Goal: Task Accomplishment & Management: Complete application form

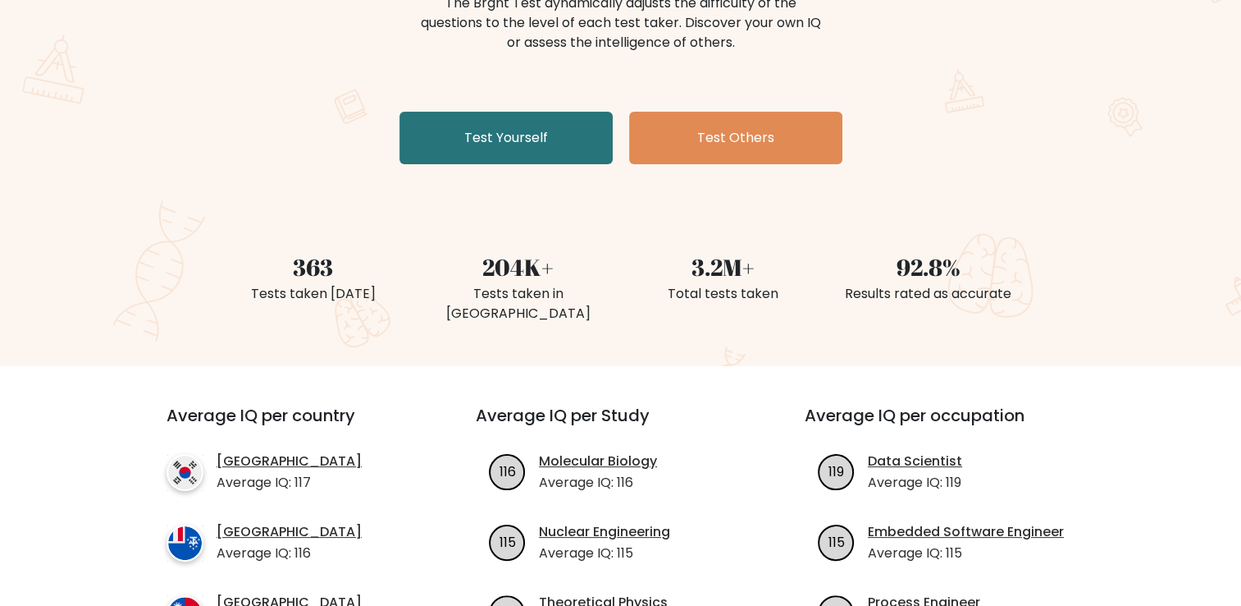
scroll to position [164, 0]
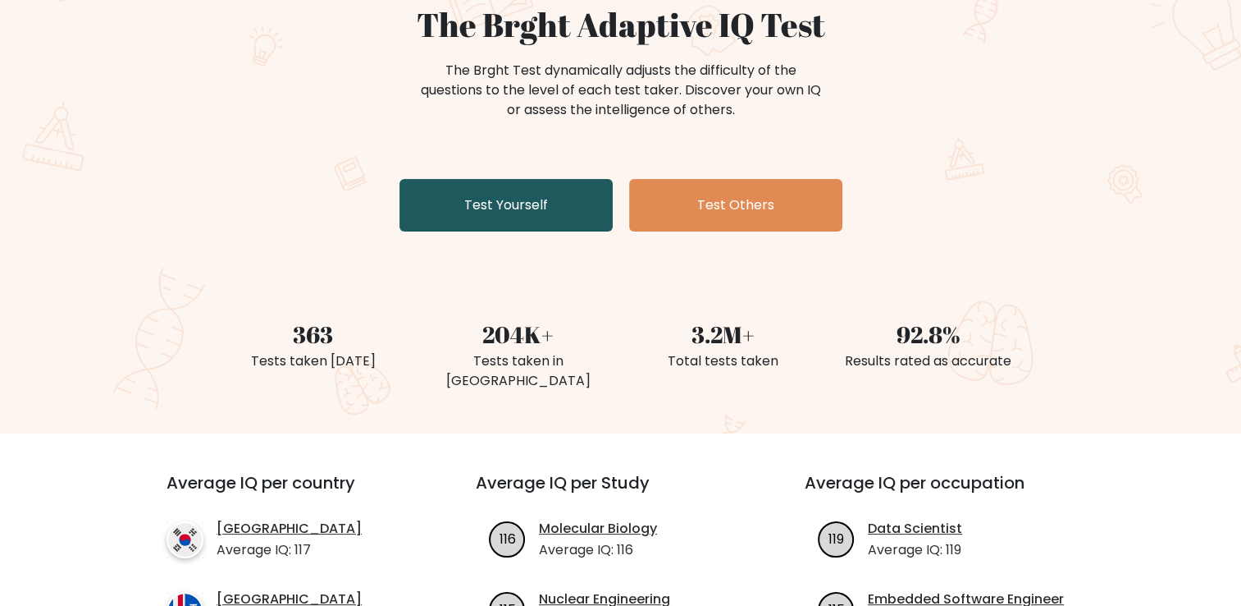
click at [520, 211] on link "Test Yourself" at bounding box center [506, 205] width 213 height 53
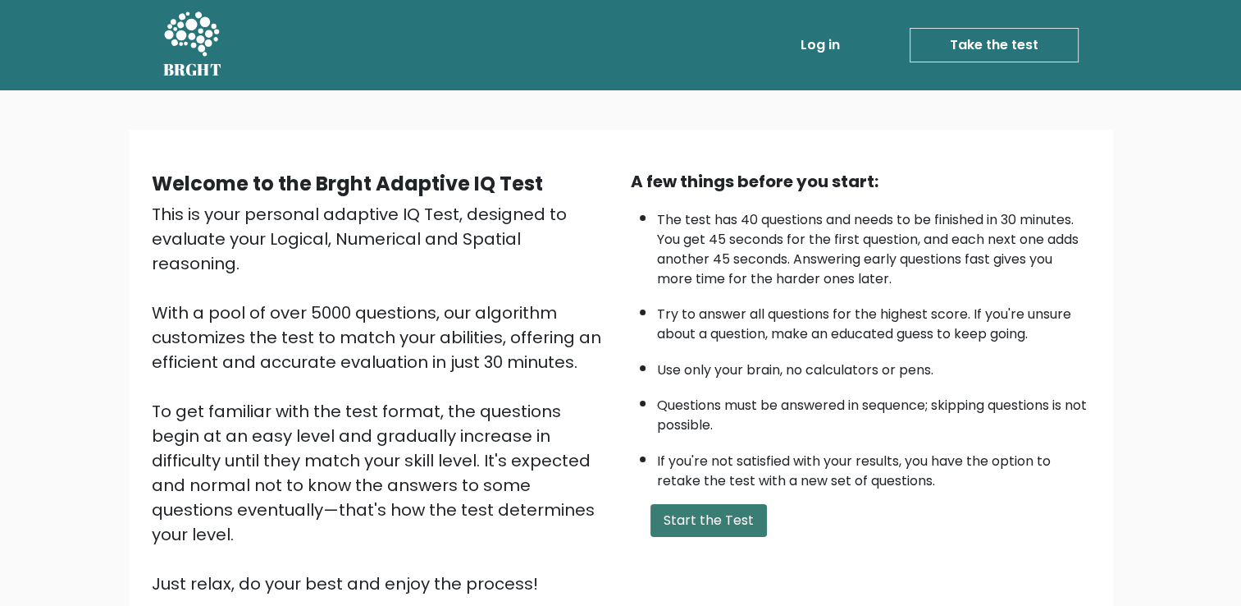
click at [702, 520] on button "Start the Test" at bounding box center [709, 520] width 117 height 33
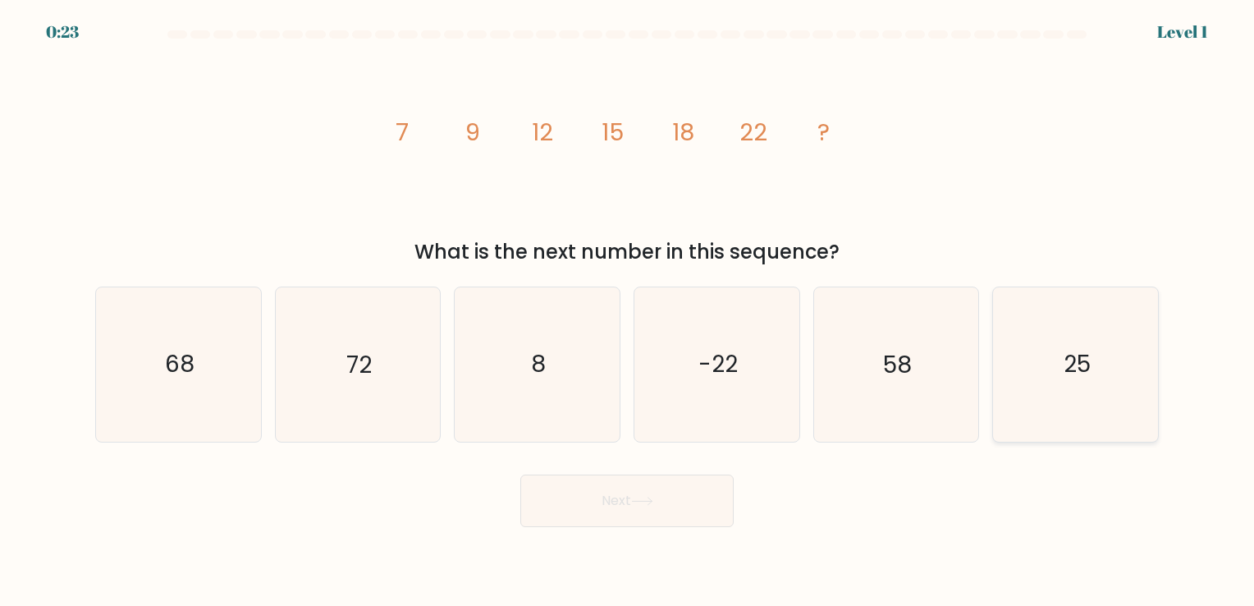
click at [1041, 351] on icon "25" at bounding box center [1075, 363] width 153 height 153
click at [628, 311] on input "f. 25" at bounding box center [627, 307] width 1 height 8
radio input "true"
click at [692, 499] on button "Next" at bounding box center [626, 500] width 213 height 53
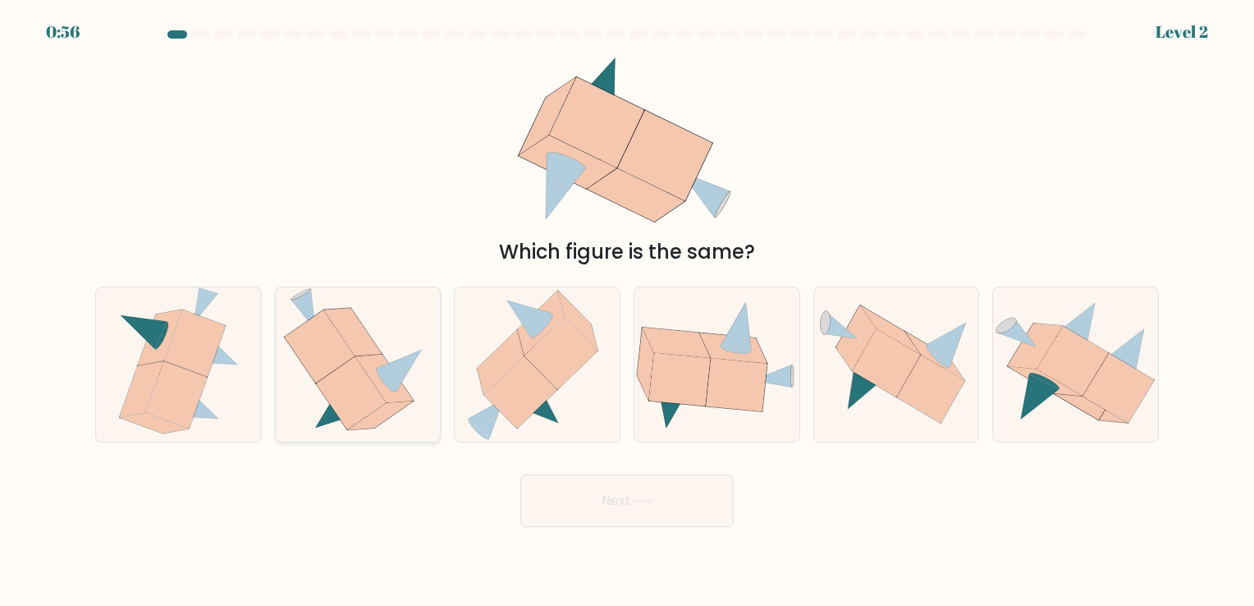
click at [324, 376] on icon at bounding box center [320, 346] width 70 height 72
click at [627, 311] on input "b." at bounding box center [627, 307] width 1 height 8
radio input "true"
click at [686, 512] on button "Next" at bounding box center [626, 500] width 213 height 53
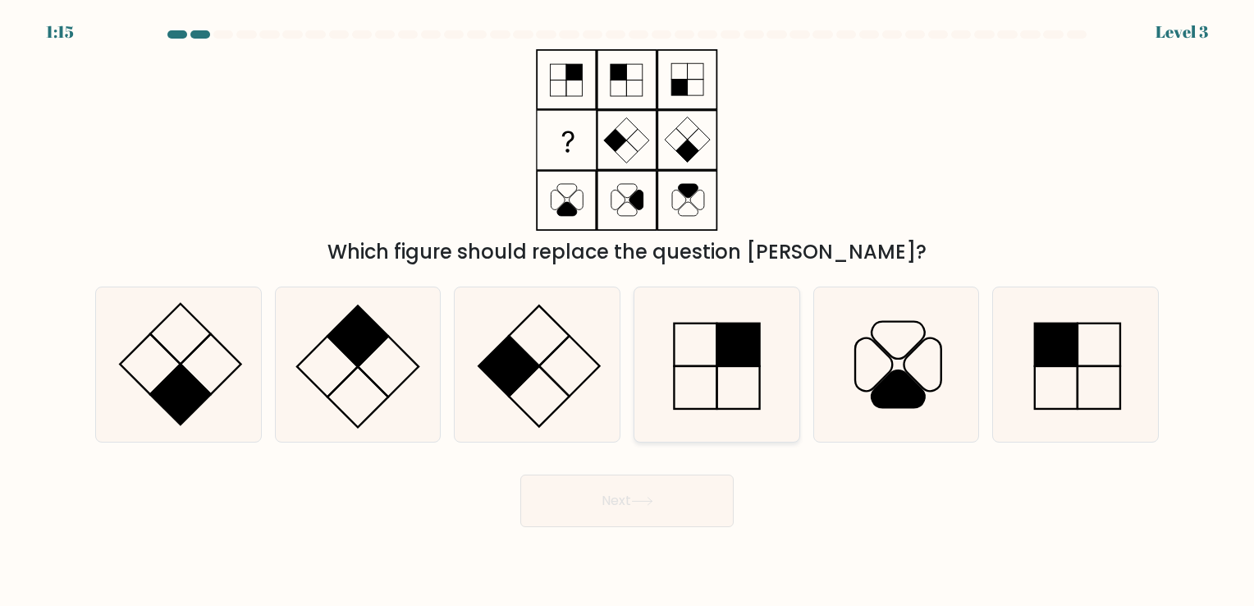
click at [748, 389] on icon at bounding box center [716, 363] width 153 height 153
click at [628, 311] on input "d." at bounding box center [627, 307] width 1 height 8
radio input "true"
click at [663, 505] on button "Next" at bounding box center [626, 500] width 213 height 53
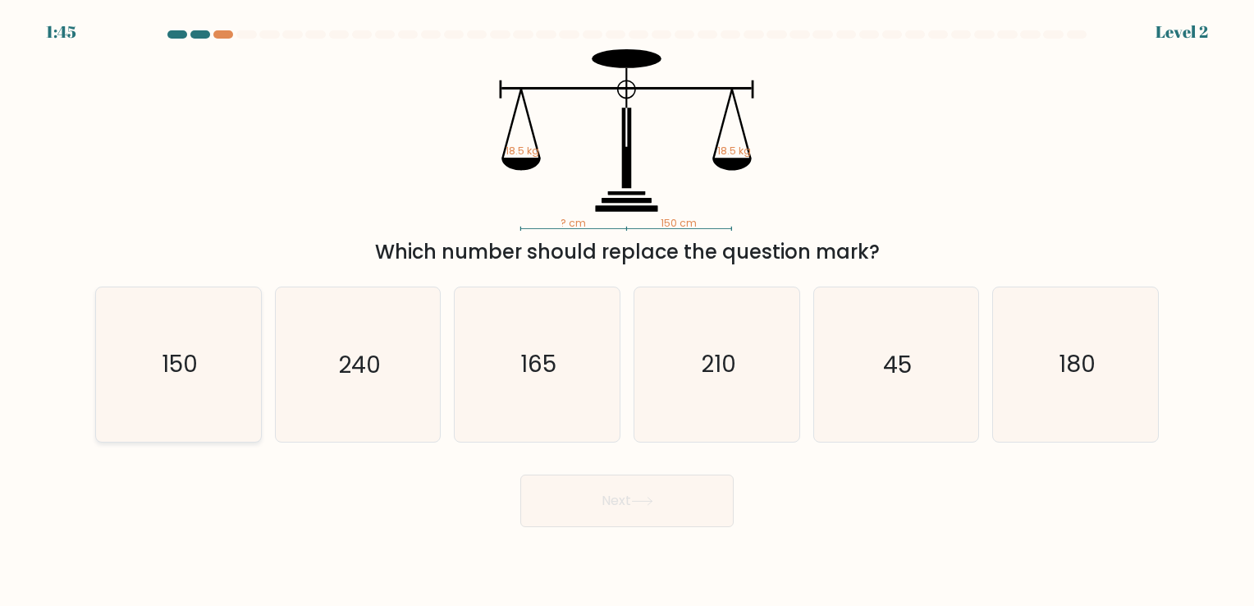
click at [196, 410] on icon "150" at bounding box center [178, 363] width 153 height 153
click at [627, 311] on input "a. 150" at bounding box center [627, 307] width 1 height 8
radio input "true"
click at [655, 515] on button "Next" at bounding box center [626, 500] width 213 height 53
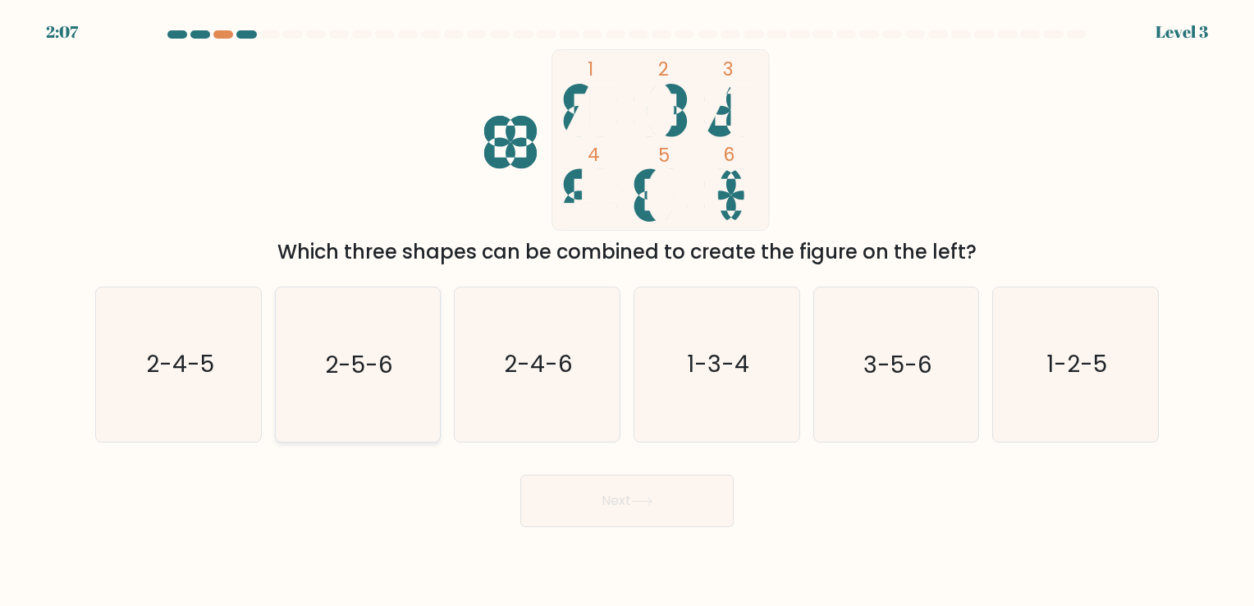
click at [343, 401] on icon "2-5-6" at bounding box center [357, 363] width 153 height 153
click at [627, 311] on input "b. 2-5-6" at bounding box center [627, 307] width 1 height 8
radio input "true"
click at [619, 509] on button "Next" at bounding box center [626, 500] width 213 height 53
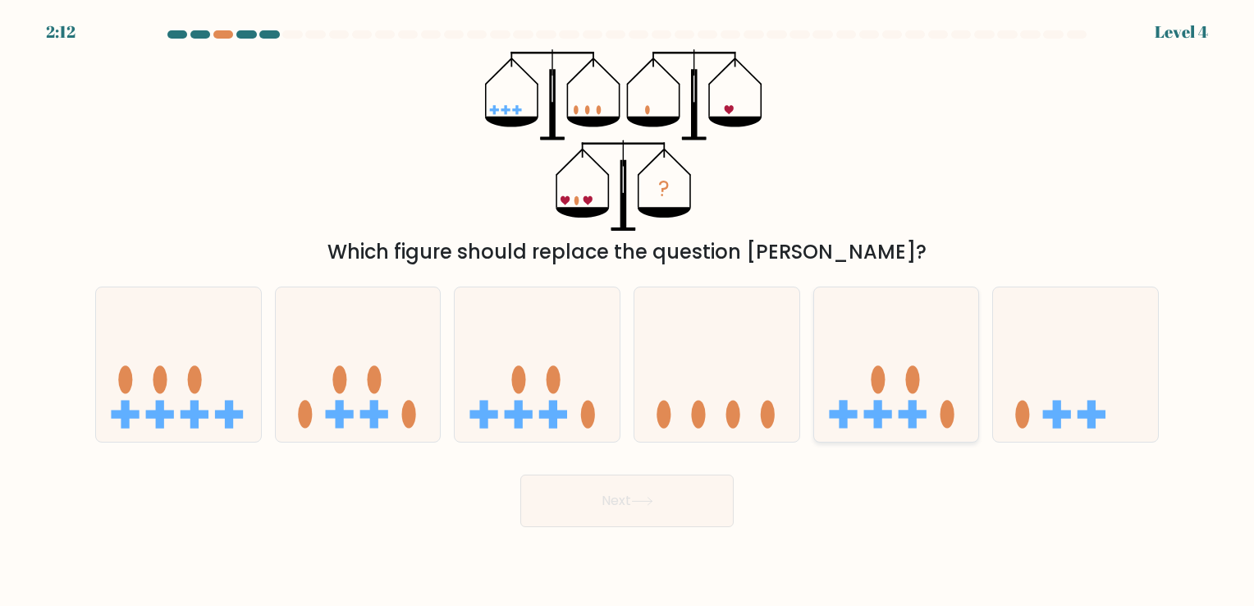
click at [891, 421] on icon at bounding box center [896, 364] width 165 height 136
click at [628, 311] on input "e." at bounding box center [627, 307] width 1 height 8
radio input "true"
click at [625, 497] on button "Next" at bounding box center [626, 500] width 213 height 53
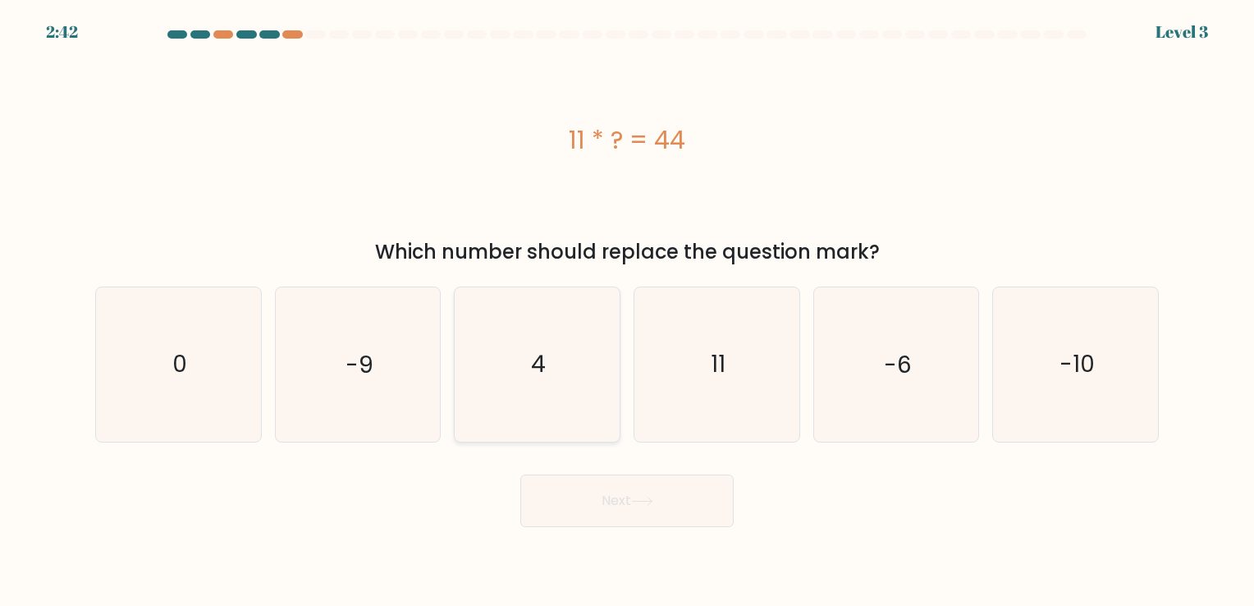
click at [583, 371] on icon "4" at bounding box center [536, 363] width 153 height 153
click at [627, 311] on input "c. 4" at bounding box center [627, 307] width 1 height 8
radio input "true"
click at [637, 512] on button "Next" at bounding box center [626, 500] width 213 height 53
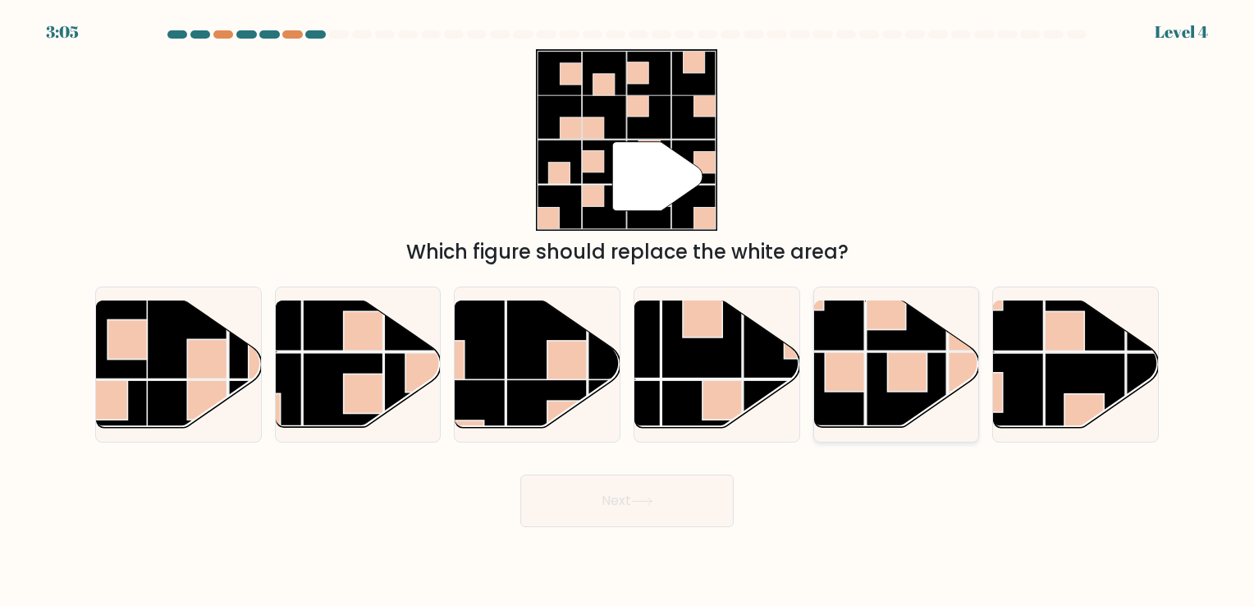
click at [873, 360] on rect at bounding box center [906, 392] width 80 height 80
click at [628, 311] on input "e." at bounding box center [627, 307] width 1 height 8
radio input "true"
click at [673, 496] on button "Next" at bounding box center [626, 500] width 213 height 53
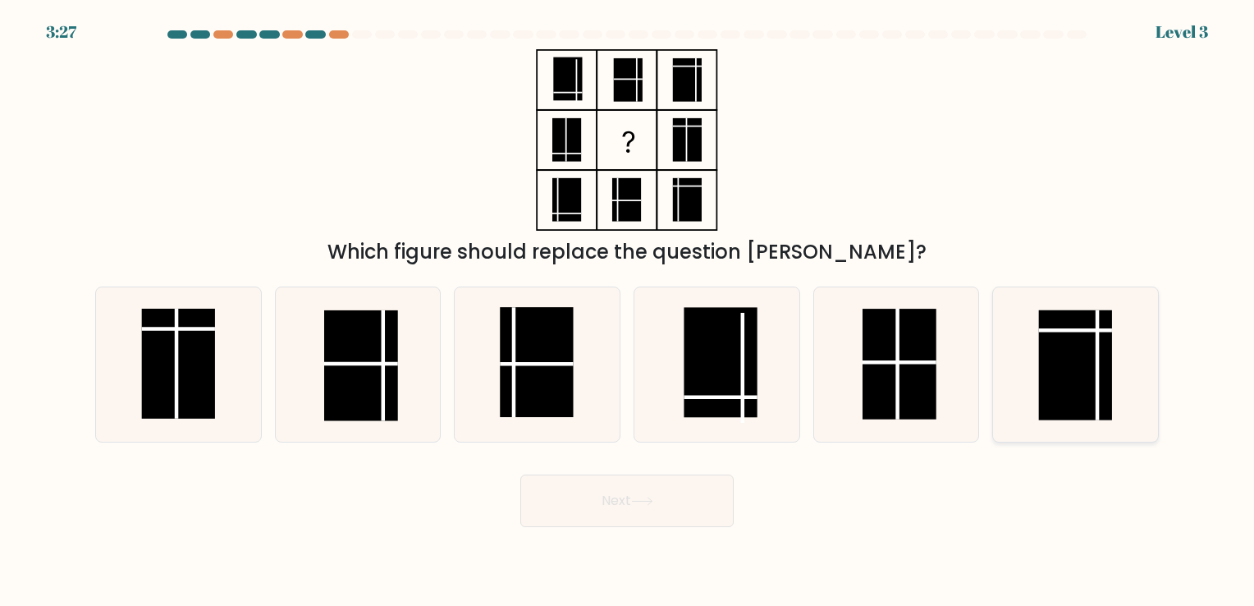
click at [1132, 379] on icon at bounding box center [1075, 363] width 153 height 153
click at [628, 311] on input "f." at bounding box center [627, 307] width 1 height 8
radio input "true"
click at [686, 497] on button "Next" at bounding box center [626, 500] width 213 height 53
